Goal: Check status

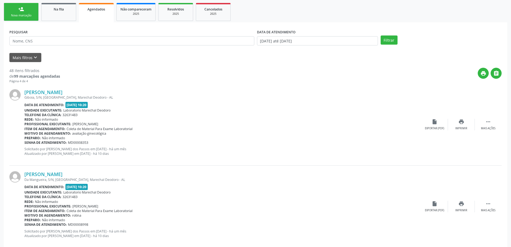
scroll to position [31, 0]
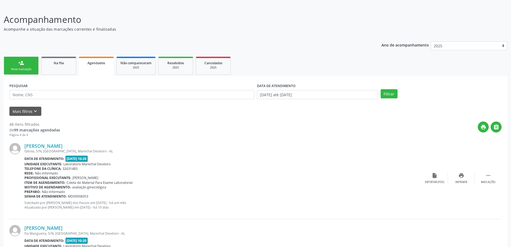
click at [121, 192] on div "Preparo: Não informado" at bounding box center [222, 191] width 397 height 5
click at [59, 63] on span "Na fila" at bounding box center [59, 63] width 10 height 5
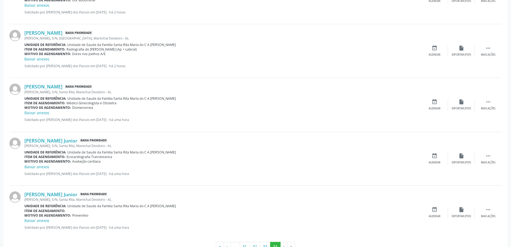
scroll to position [425, 0]
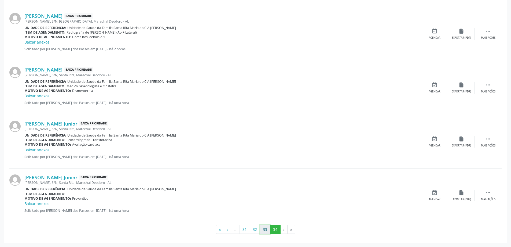
click at [266, 231] on button "33" at bounding box center [265, 229] width 10 height 9
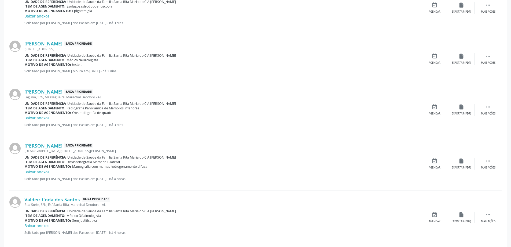
scroll to position [747, 0]
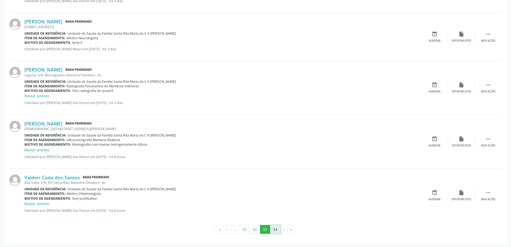
click at [275, 228] on button "34" at bounding box center [275, 229] width 10 height 9
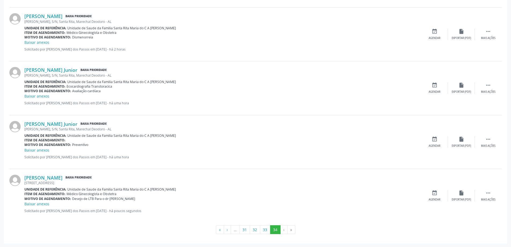
scroll to position [484, 0]
click at [489, 193] on icon "" at bounding box center [489, 193] width 6 height 6
click at [408, 194] on icon "print" at bounding box center [408, 193] width 6 height 6
click at [266, 230] on button "33" at bounding box center [265, 229] width 10 height 9
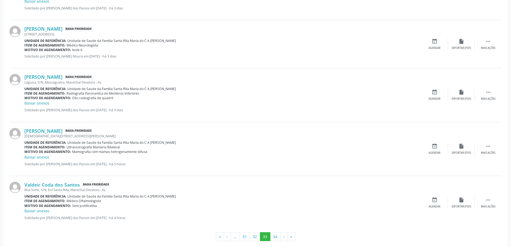
scroll to position [747, 0]
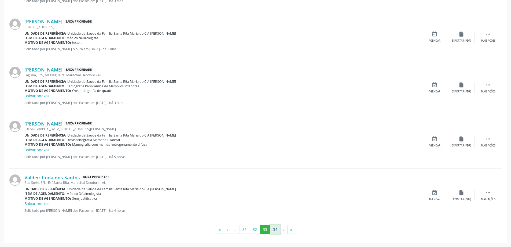
click at [278, 230] on button "34" at bounding box center [275, 229] width 10 height 9
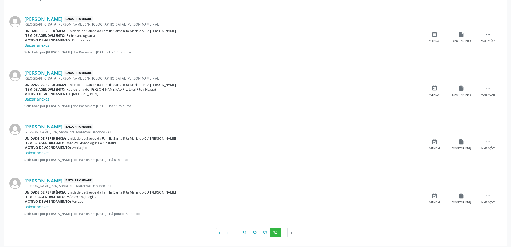
scroll to position [699, 0]
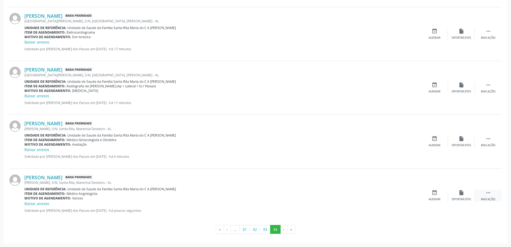
click at [489, 193] on icon "" at bounding box center [489, 193] width 6 height 6
click at [407, 193] on icon "print" at bounding box center [408, 193] width 6 height 6
